Goal: Task Accomplishment & Management: Manage account settings

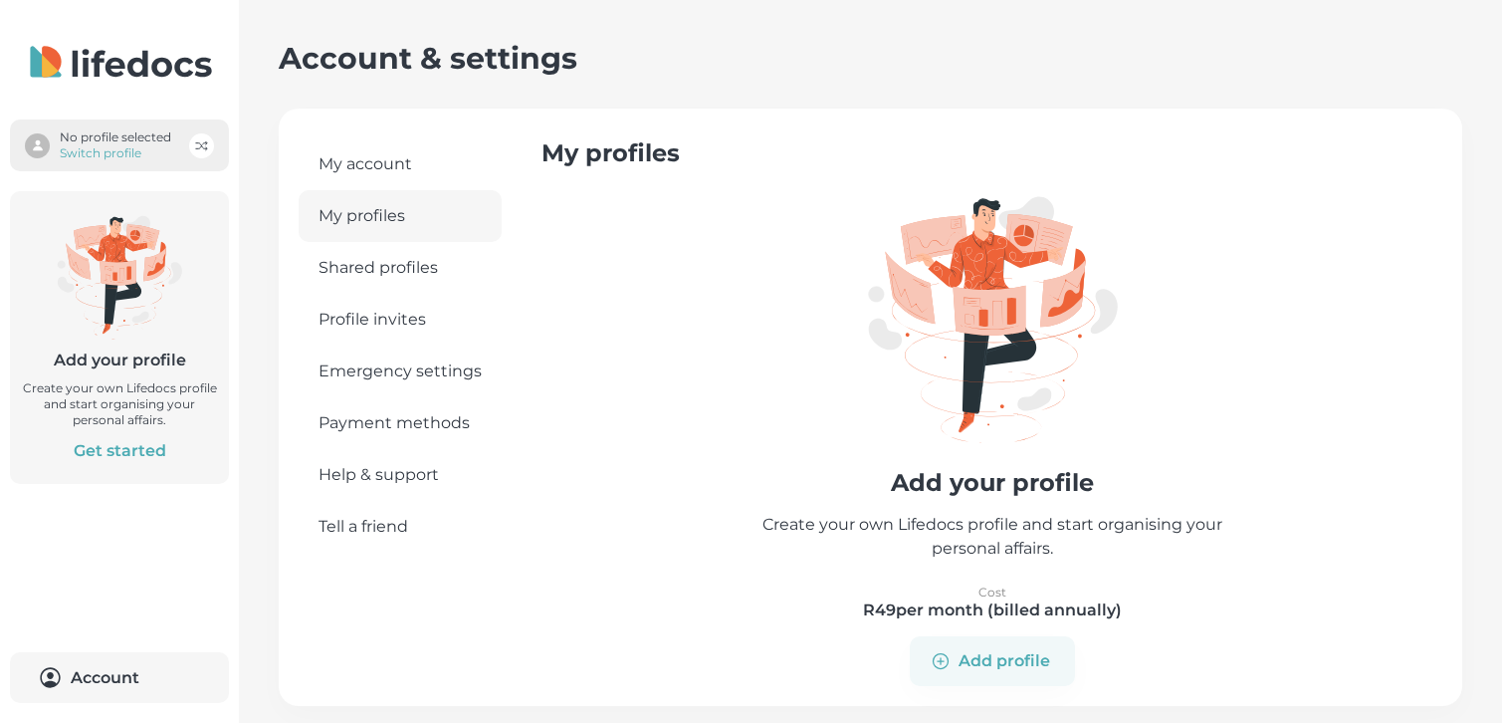
click at [120, 140] on p "No profile selected" at bounding box center [115, 137] width 111 height 16
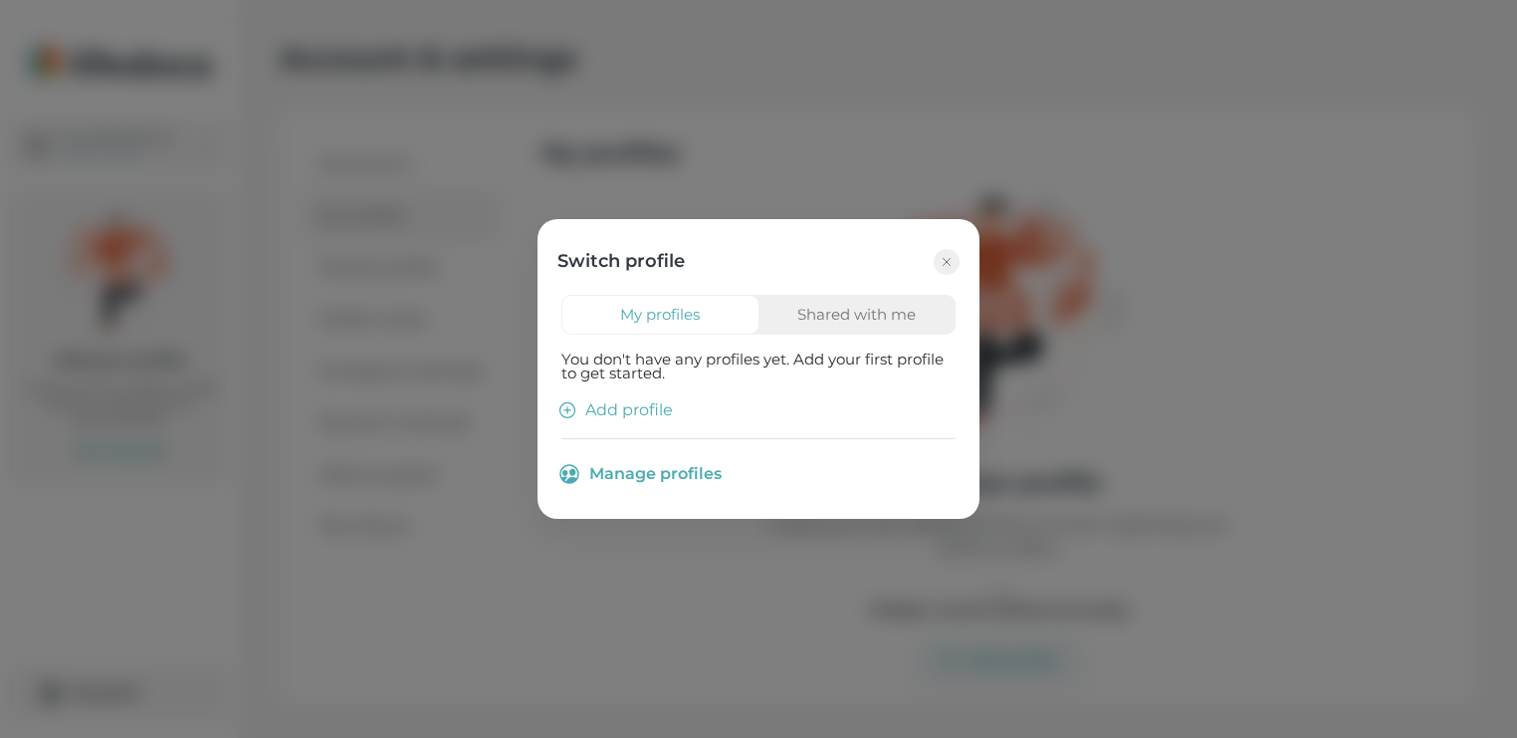
click at [825, 311] on button "Shared with me" at bounding box center [857, 315] width 198 height 40
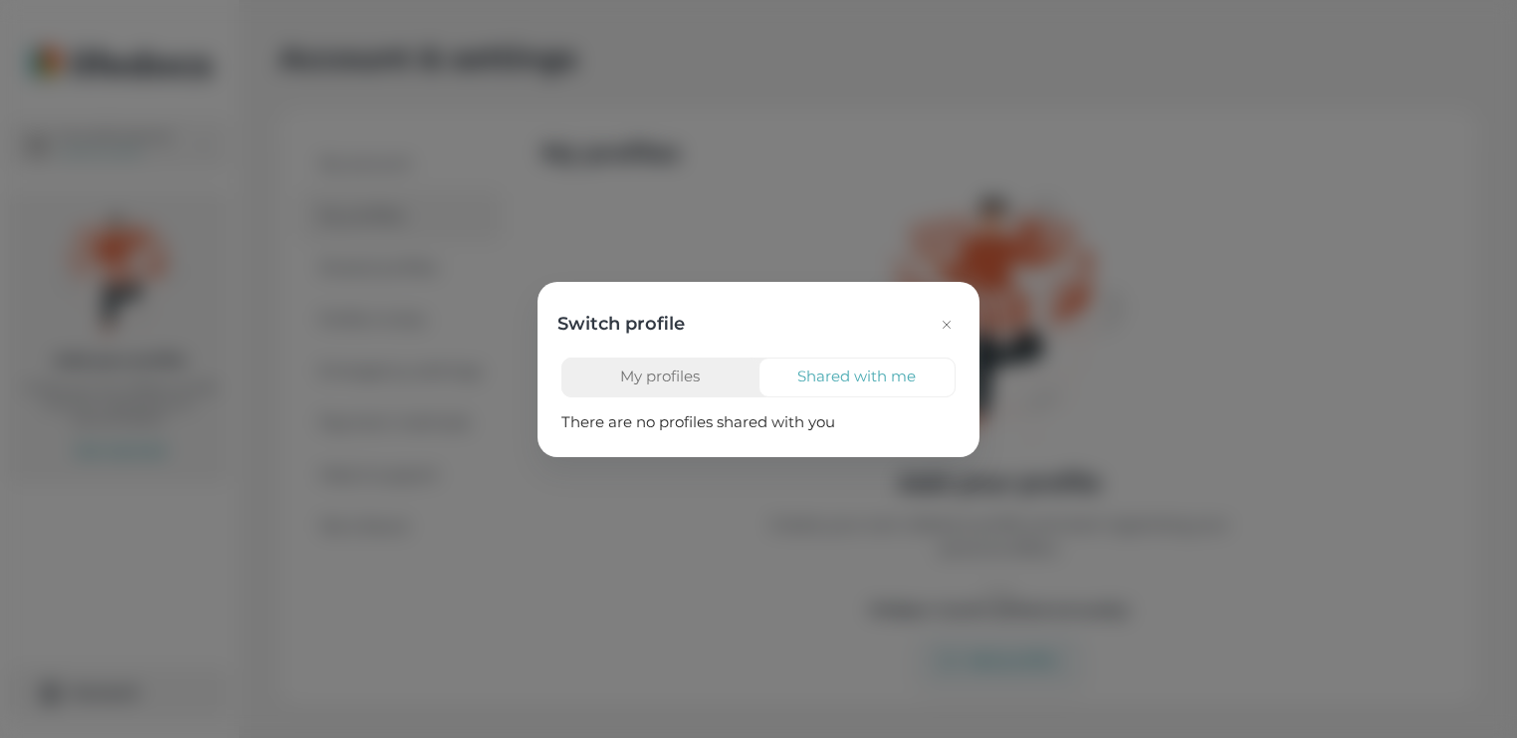
click at [951, 324] on icon "button" at bounding box center [947, 325] width 16 height 16
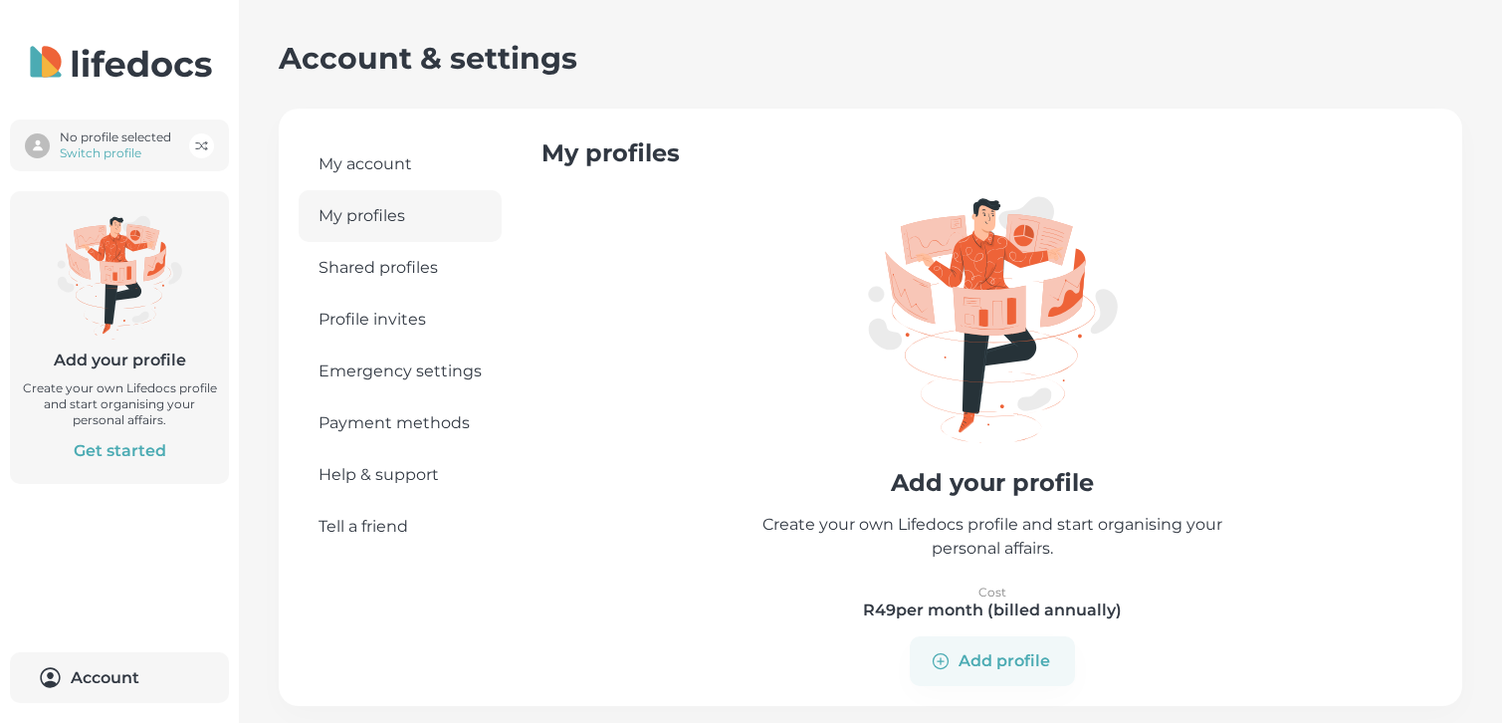
click at [373, 163] on link "My account" at bounding box center [400, 164] width 203 height 52
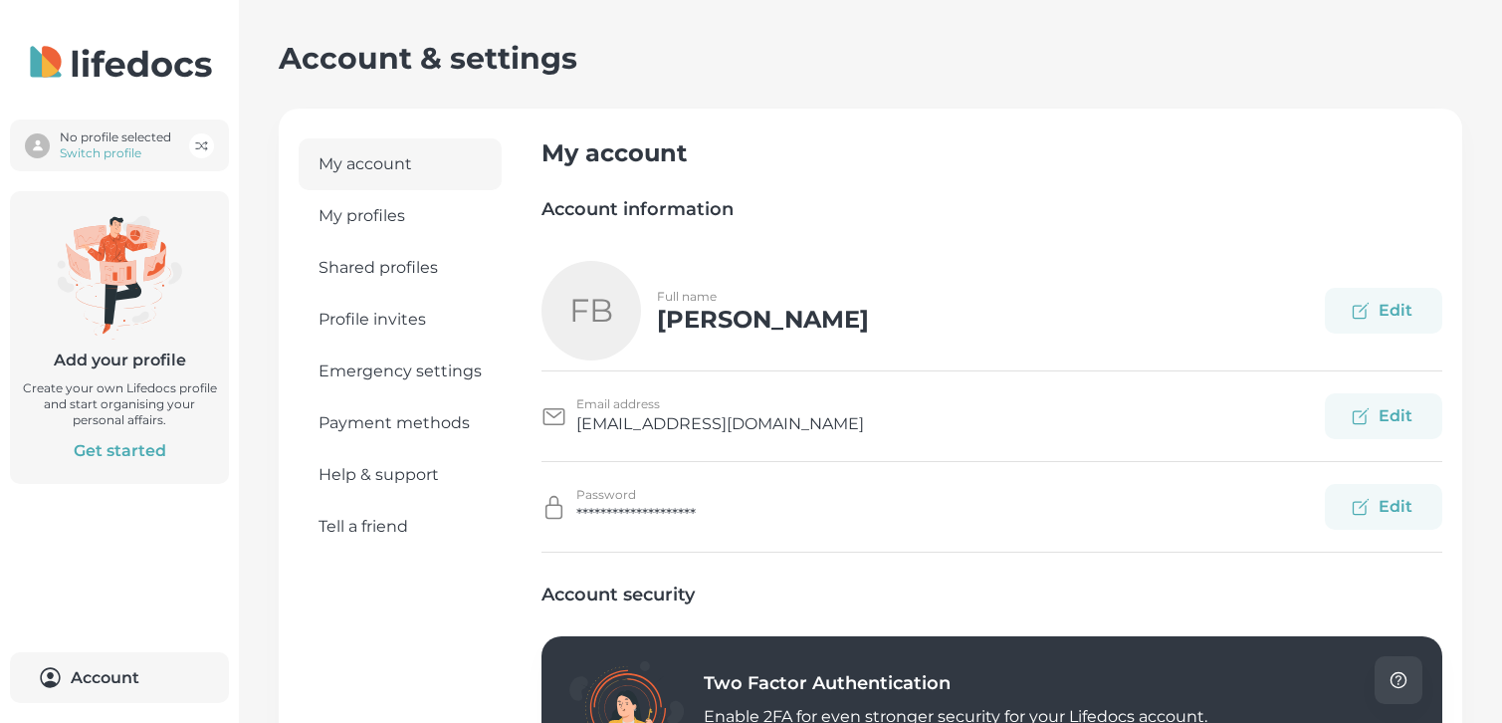
click at [407, 260] on link "Shared profiles" at bounding box center [400, 268] width 203 height 52
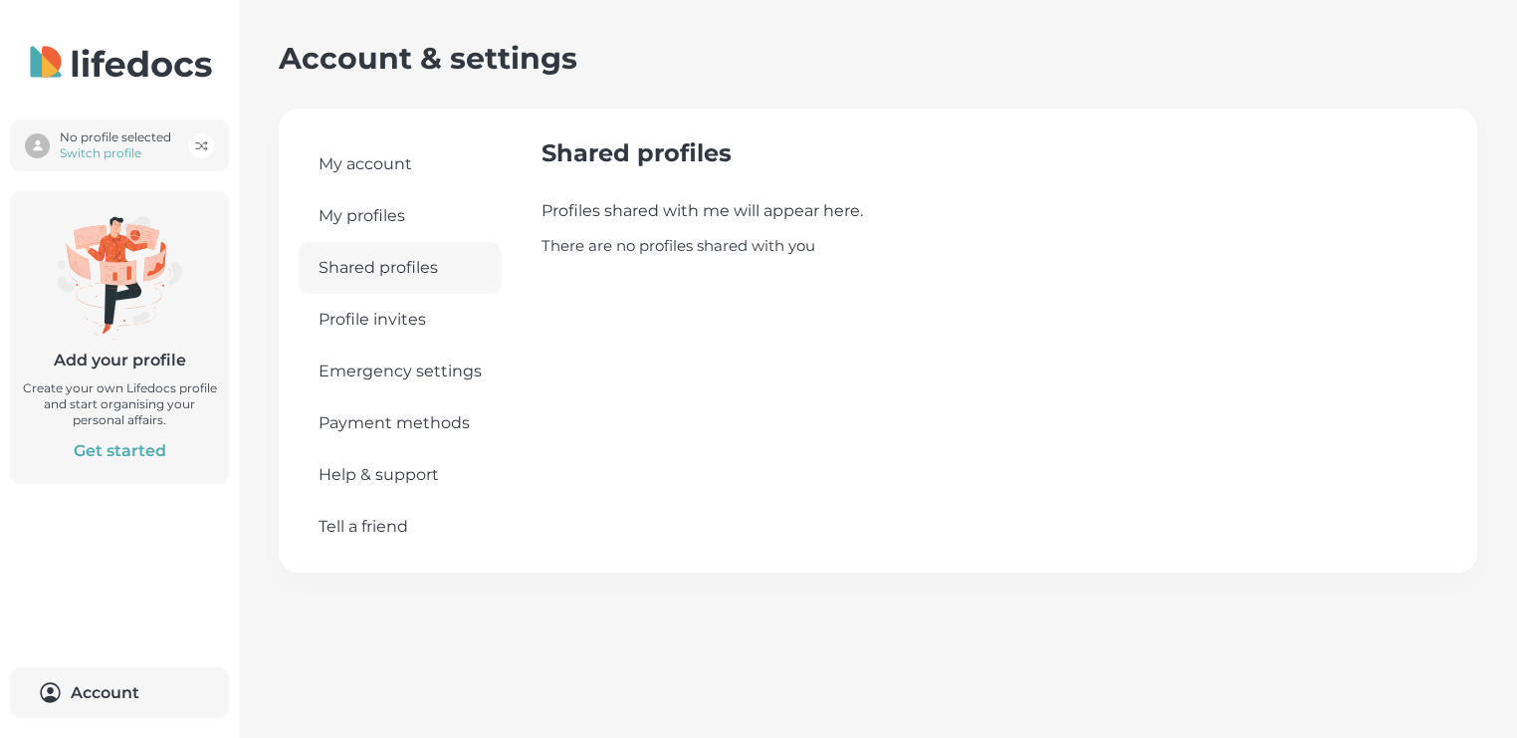
click at [384, 317] on span "Profile invites" at bounding box center [372, 320] width 107 height 22
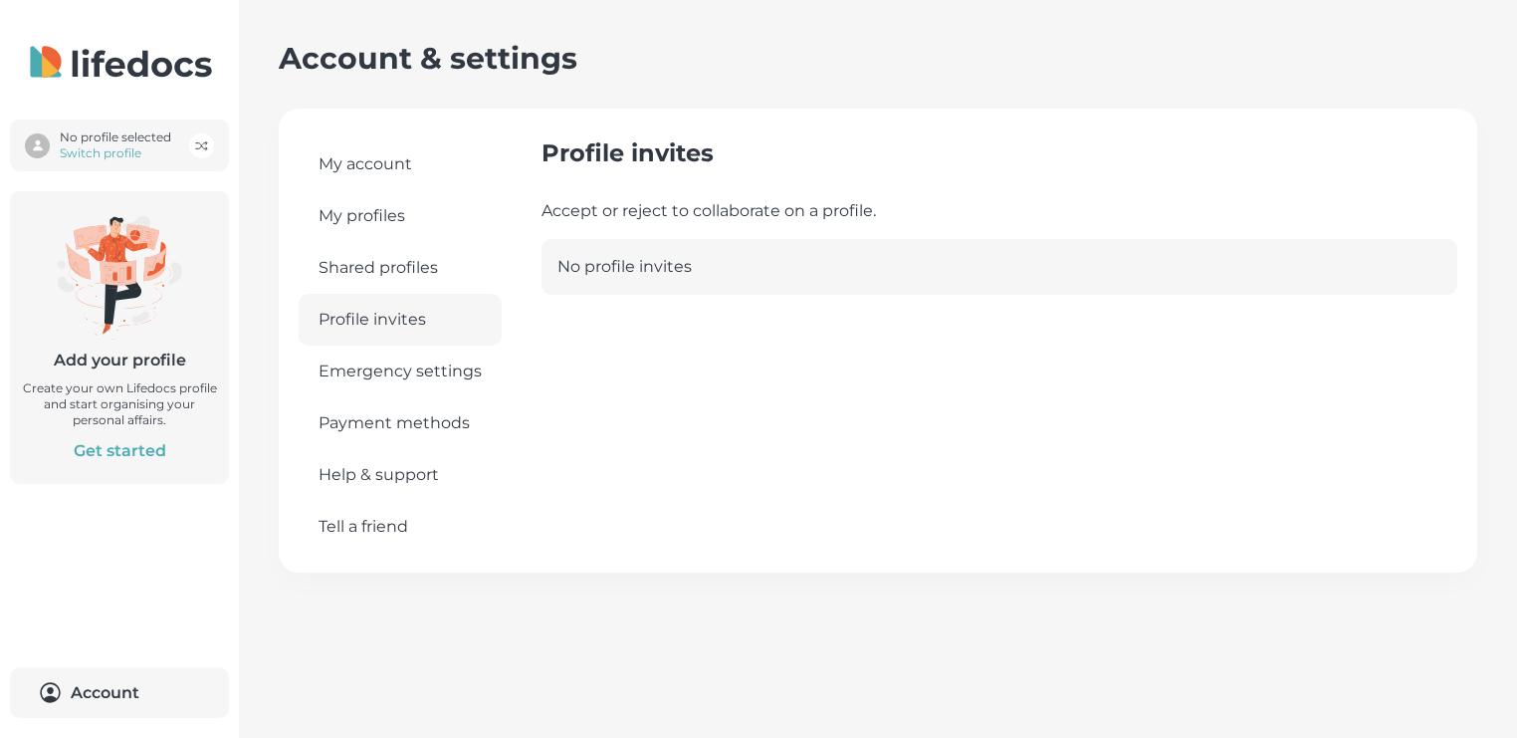
click at [368, 160] on link "My account" at bounding box center [400, 164] width 203 height 52
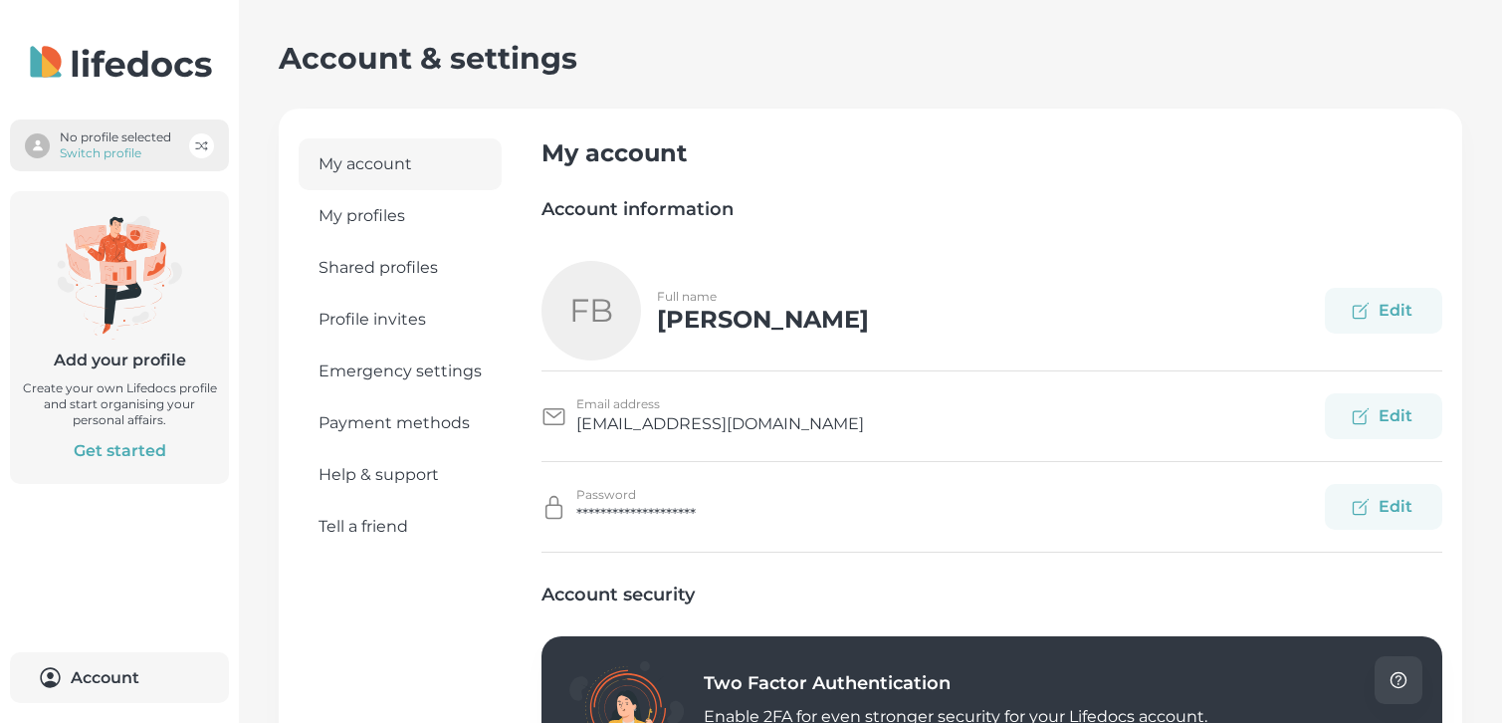
click at [78, 147] on p "Switch profile" at bounding box center [115, 153] width 111 height 16
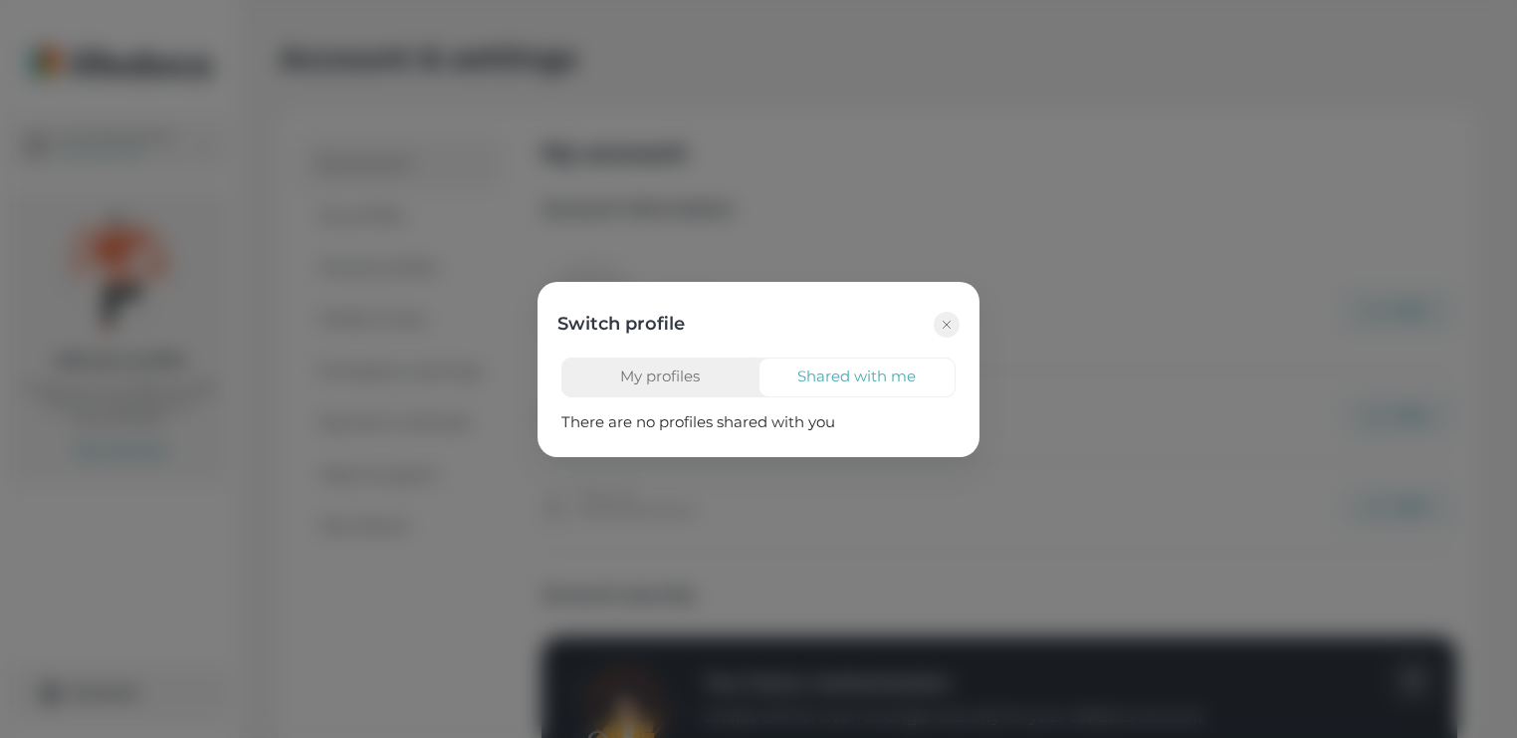
click at [623, 370] on button "My profiles" at bounding box center [660, 377] width 198 height 40
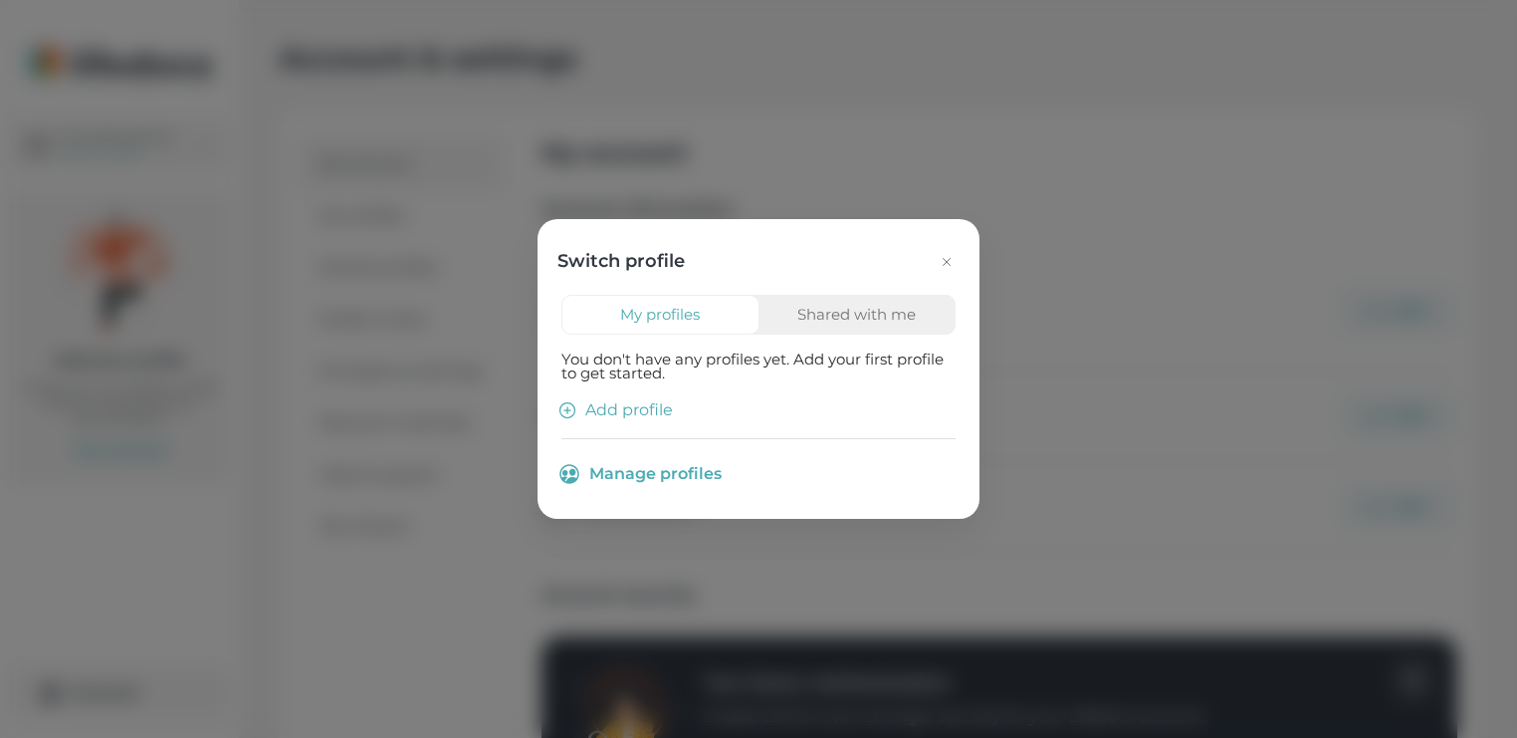
click at [945, 259] on icon "button" at bounding box center [947, 262] width 16 height 16
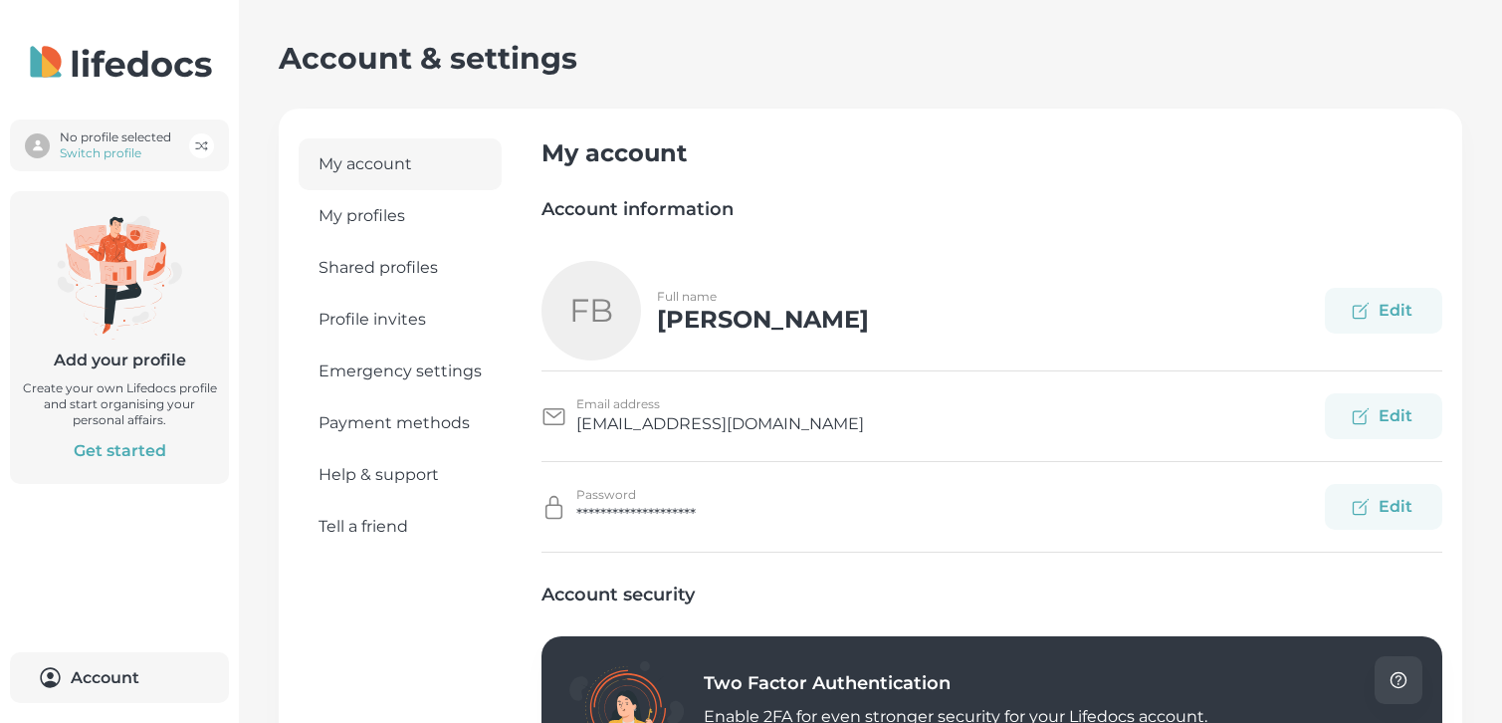
click at [378, 213] on link "My profiles" at bounding box center [400, 216] width 203 height 52
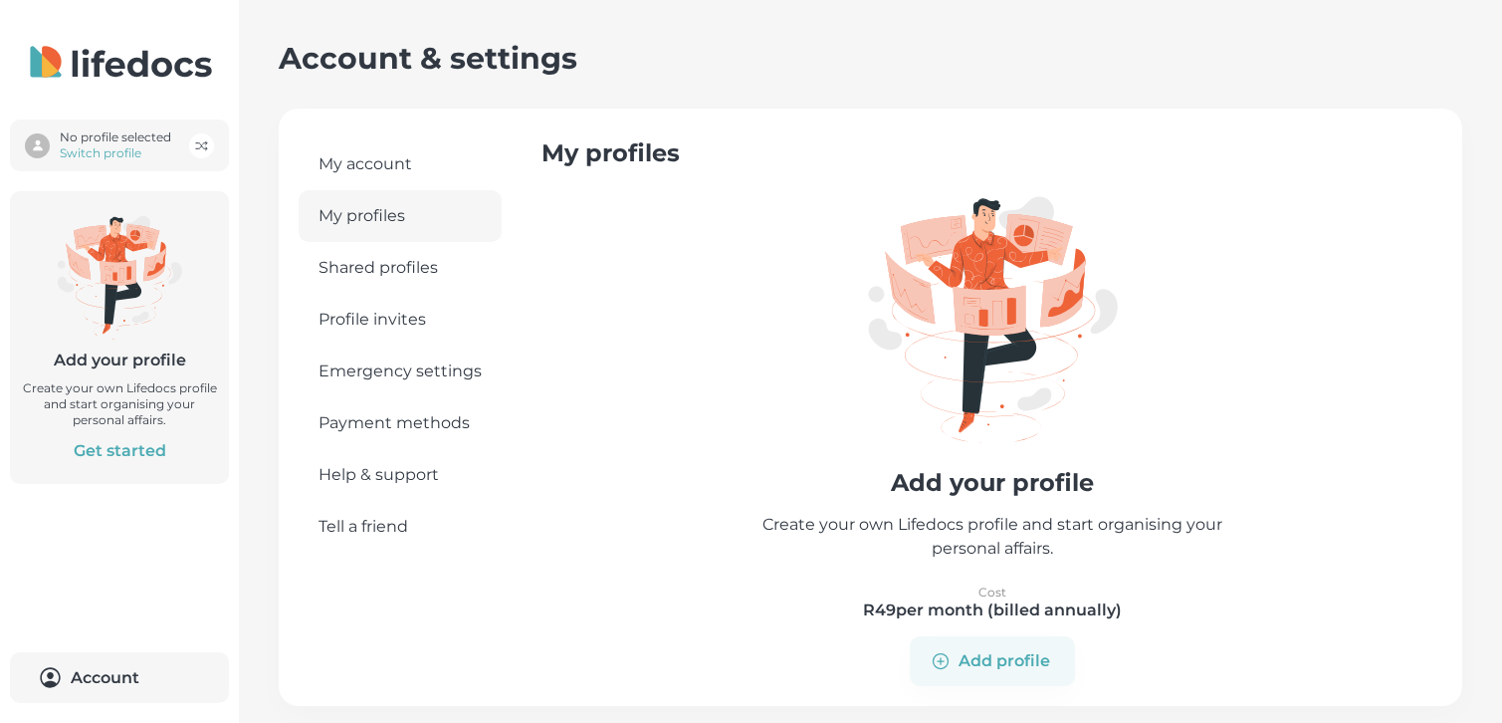
click at [367, 165] on link "My account" at bounding box center [400, 164] width 203 height 52
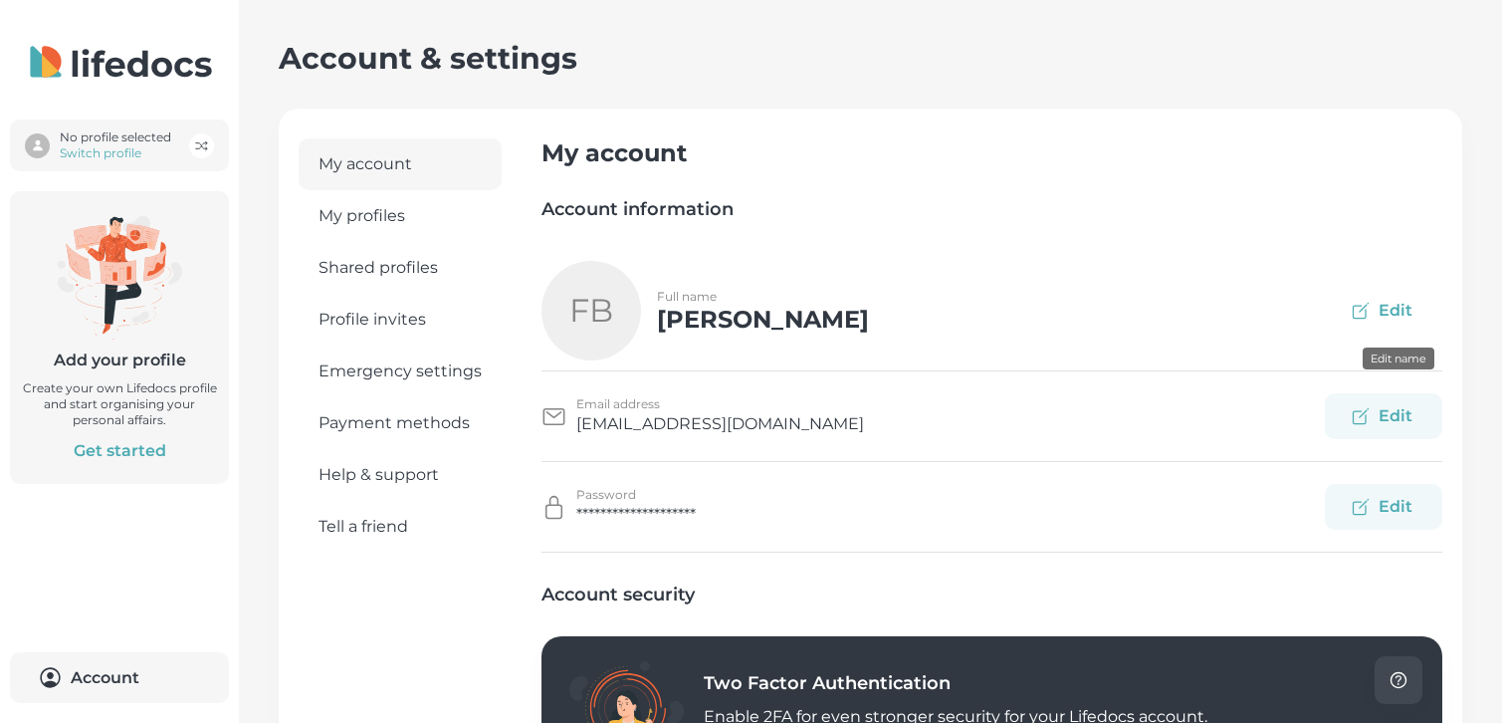
click at [1423, 309] on button "Edit" at bounding box center [1383, 311] width 117 height 46
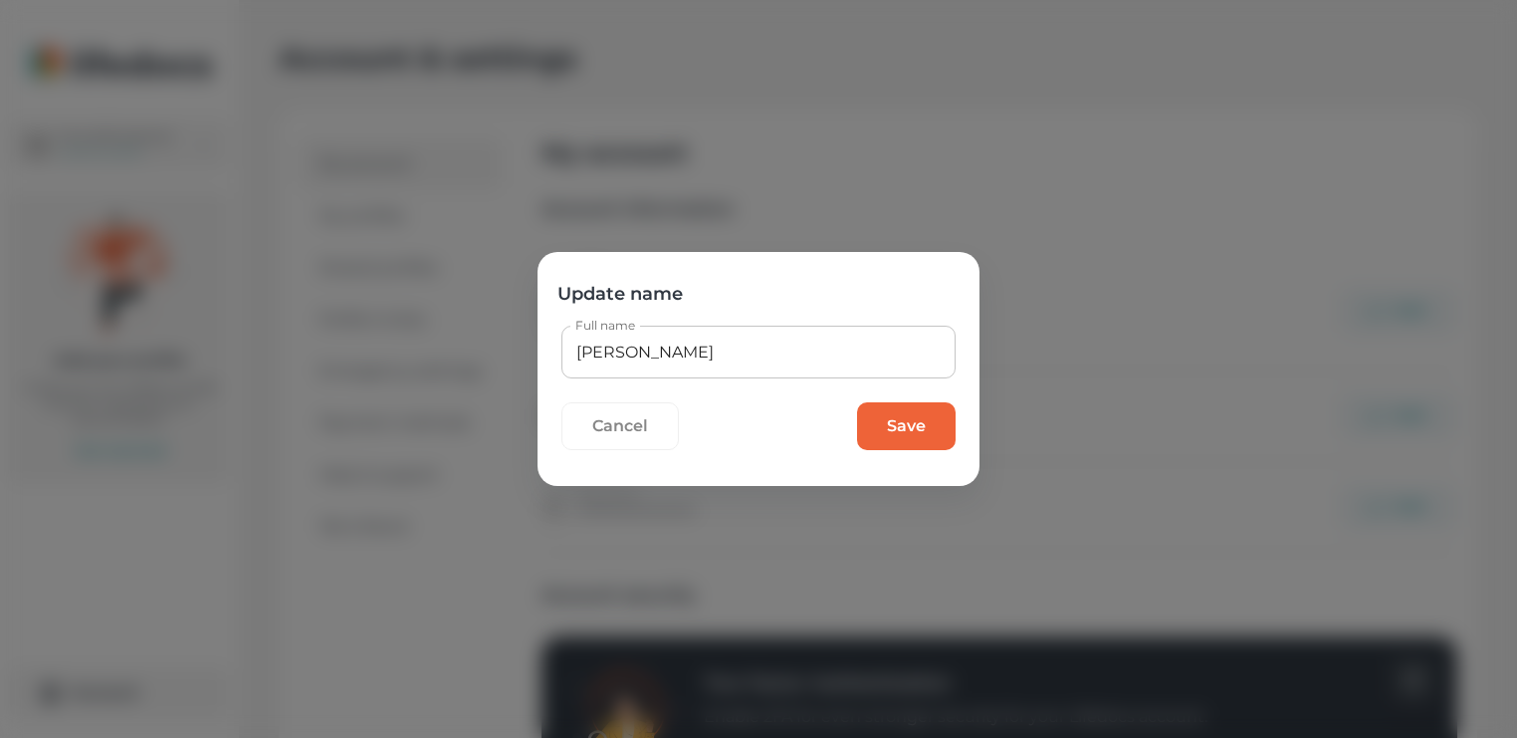
click at [610, 414] on button "Cancel" at bounding box center [619, 426] width 117 height 48
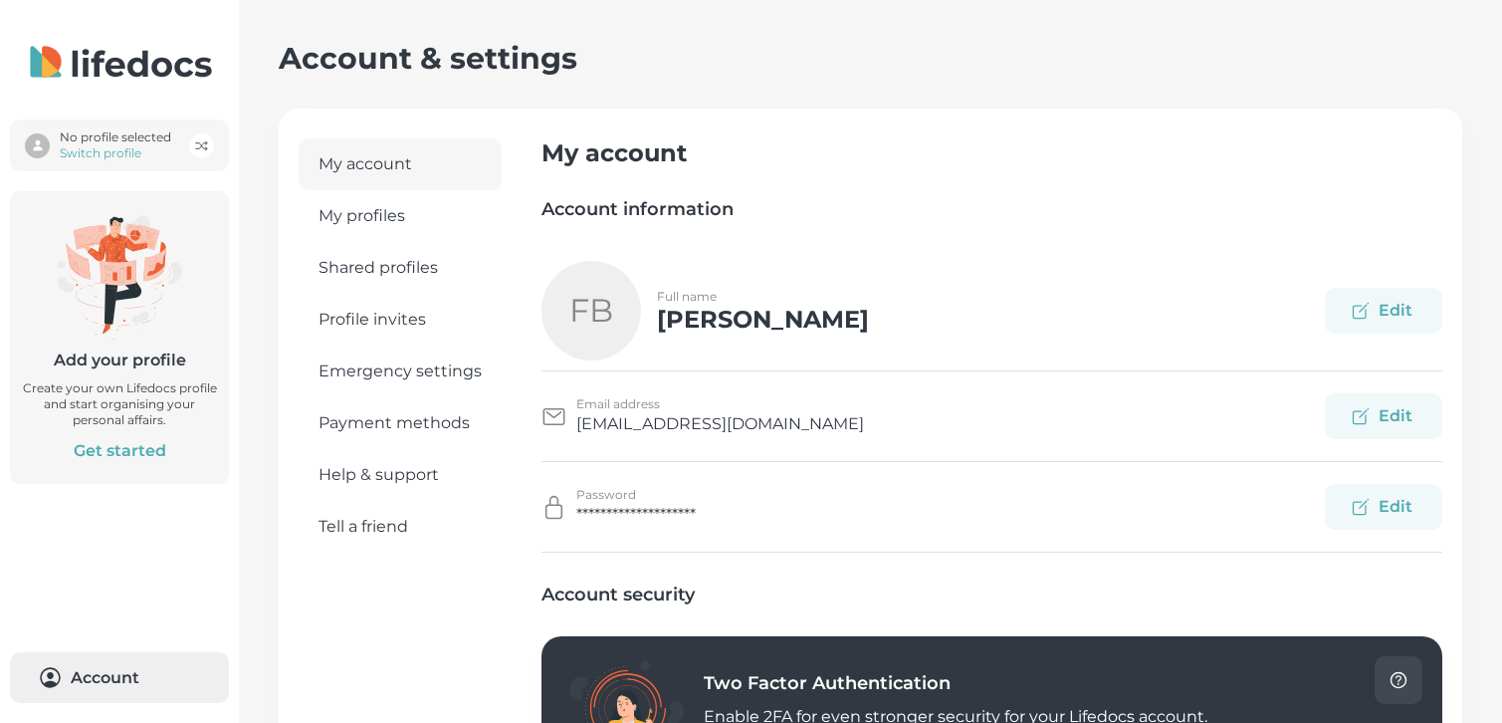
click at [94, 677] on button "Account 0" at bounding box center [119, 677] width 219 height 51
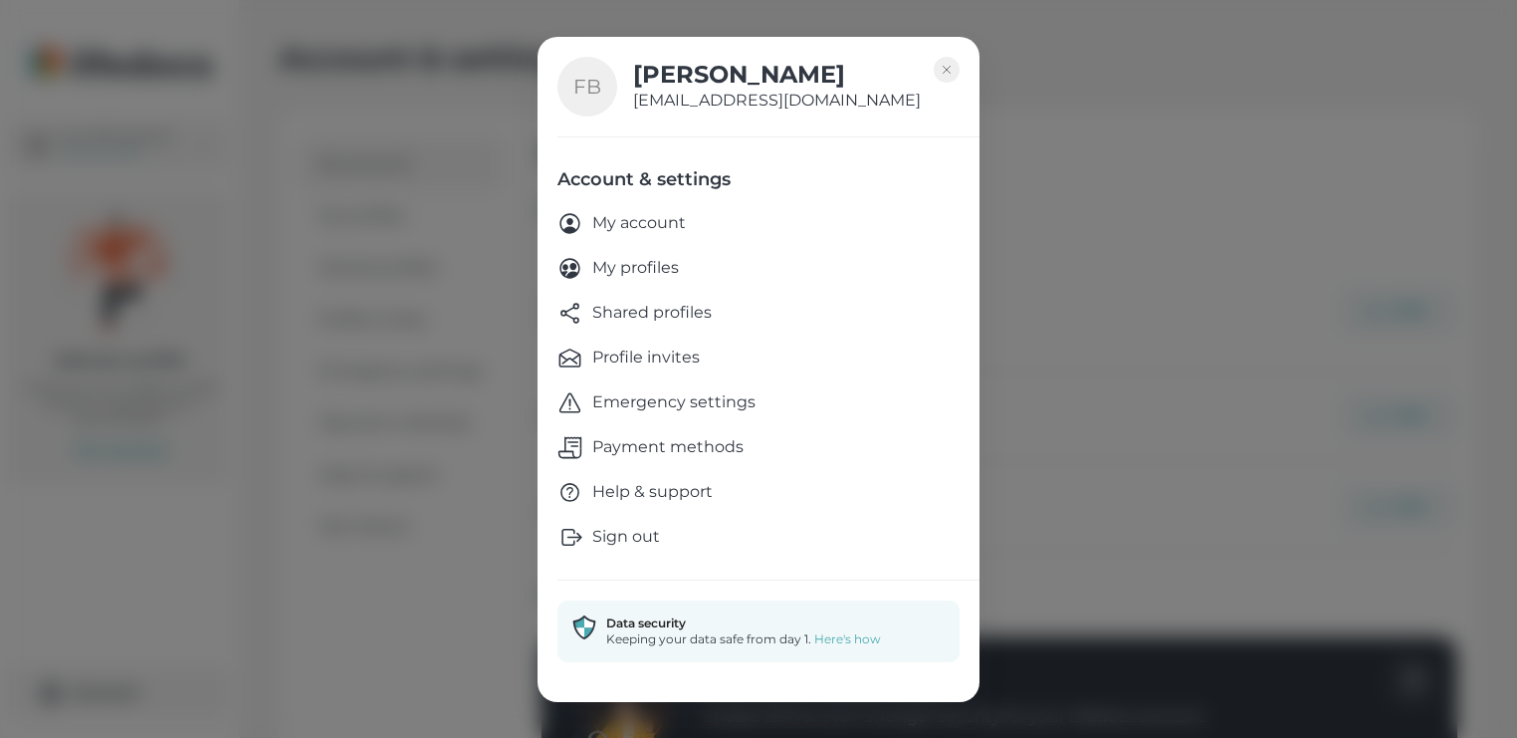
click at [650, 218] on p "My account" at bounding box center [639, 223] width 94 height 25
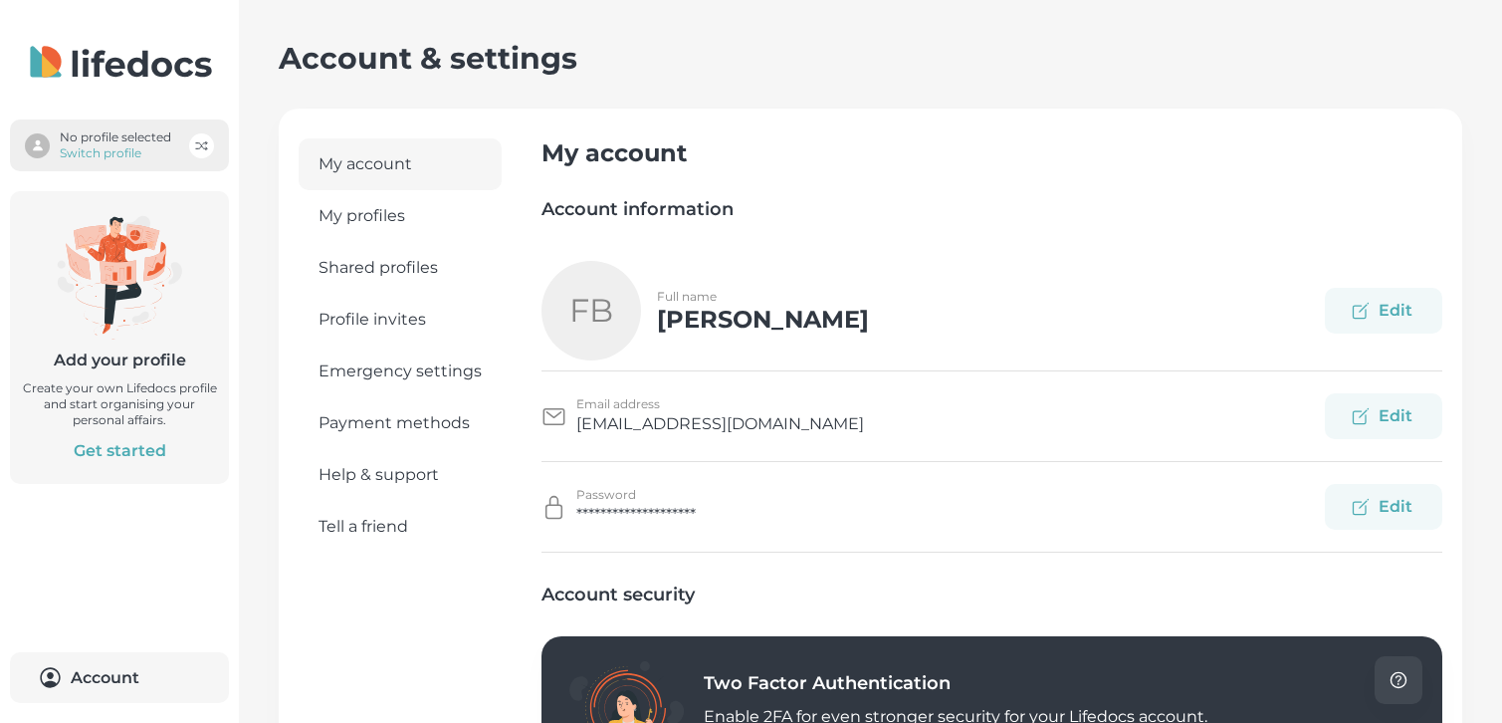
click at [87, 145] on p "Switch profile" at bounding box center [115, 153] width 111 height 16
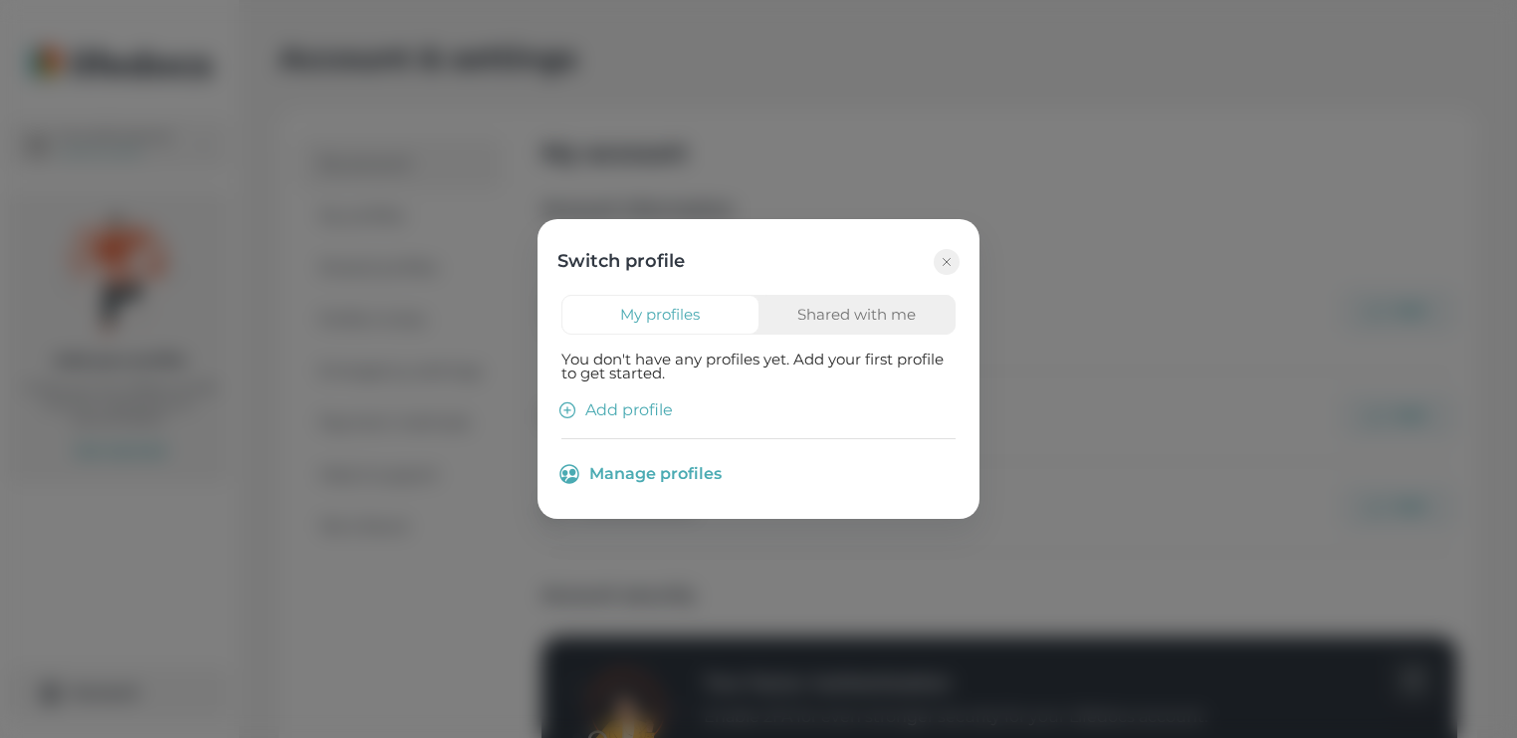
click at [691, 473] on button "Manage profiles" at bounding box center [758, 474] width 394 height 50
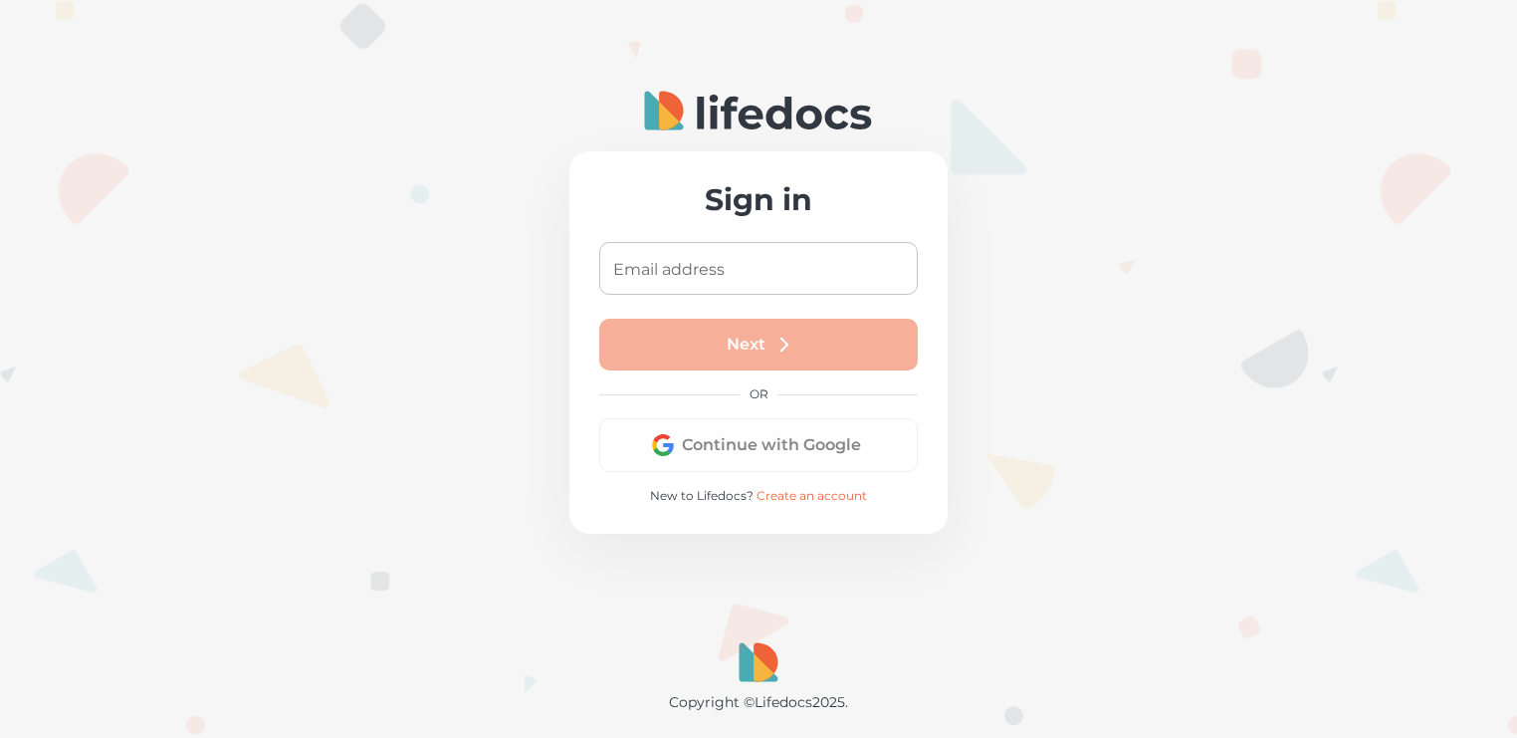
drag, startPoint x: 0, startPoint y: 0, endPoint x: 684, endPoint y: 259, distance: 731.1
click at [684, 259] on input "Email address" at bounding box center [758, 268] width 319 height 53
type input "[EMAIL_ADDRESS][PERSON_NAME][DOMAIN_NAME]"
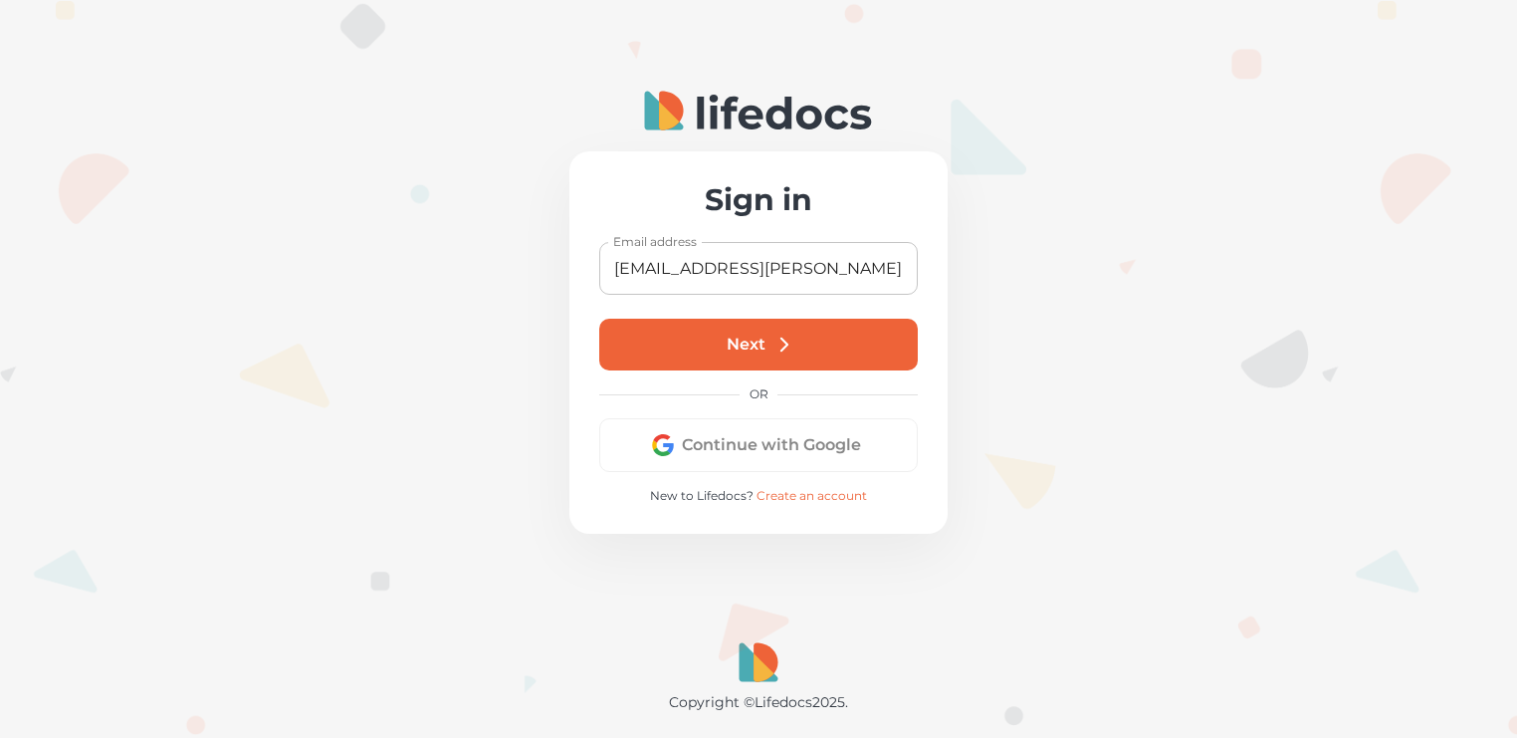
click at [743, 343] on button "Next" at bounding box center [758, 345] width 319 height 52
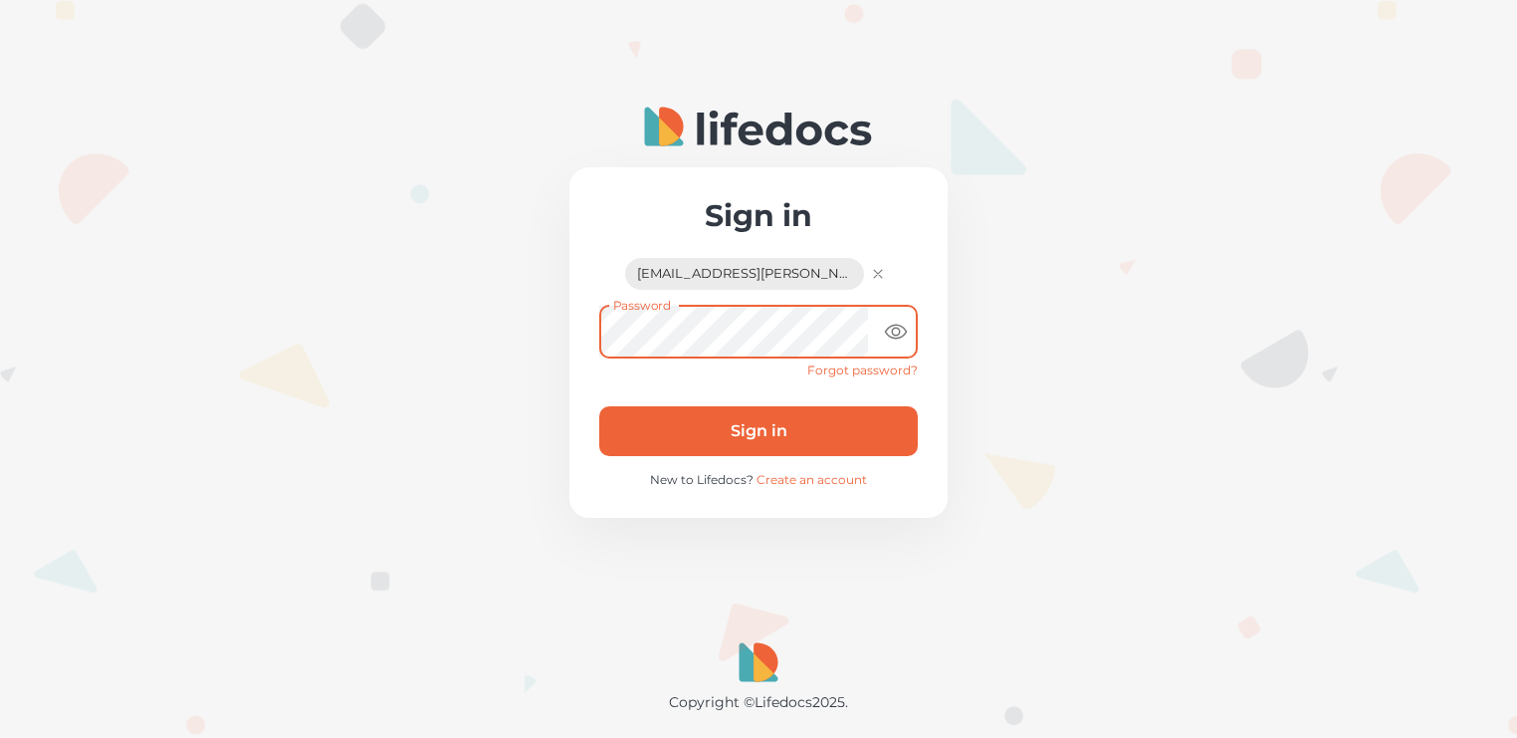
click at [897, 330] on icon "toggle password visibility" at bounding box center [896, 332] width 24 height 24
click at [751, 429] on button "Sign in" at bounding box center [758, 431] width 319 height 50
